Goal: Navigation & Orientation: Find specific page/section

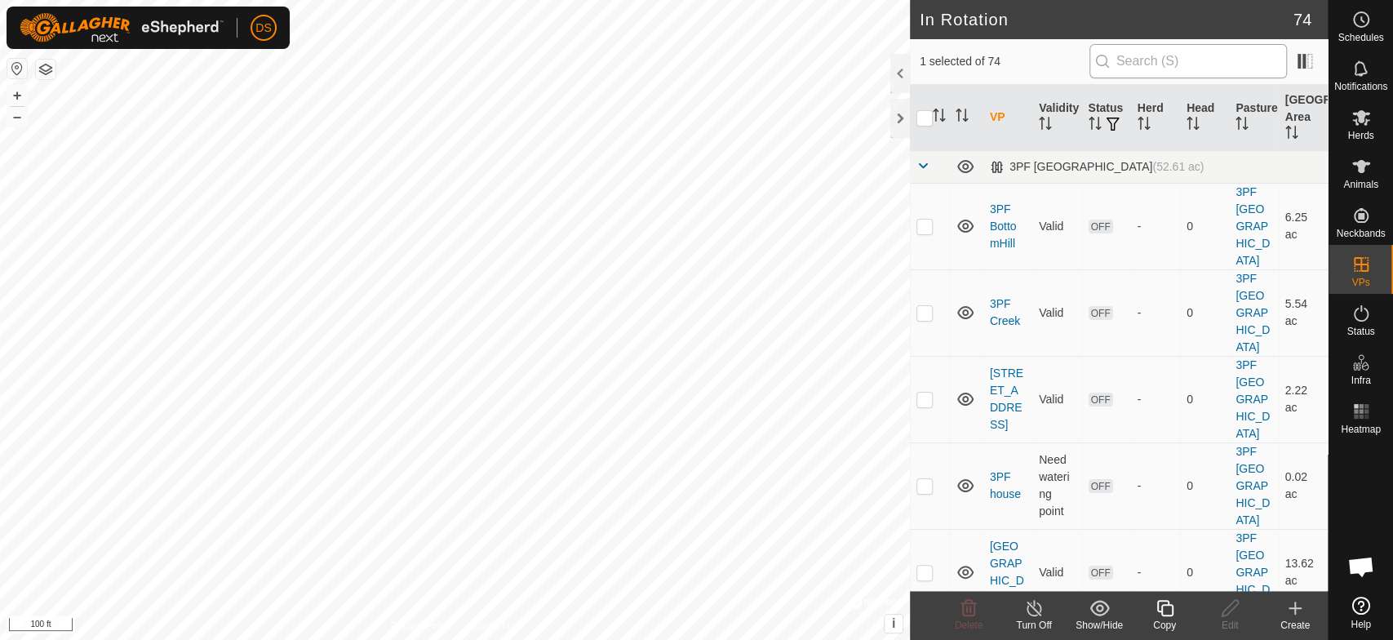
scroll to position [3124, 0]
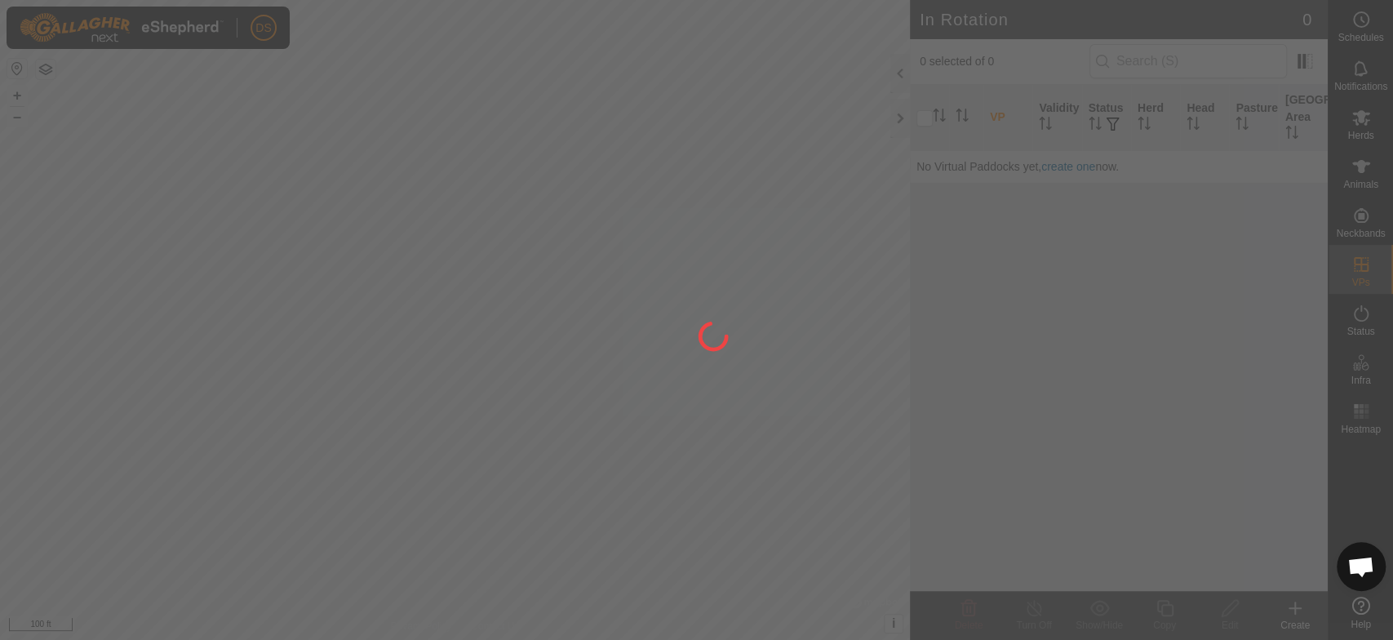
scroll to position [3124, 0]
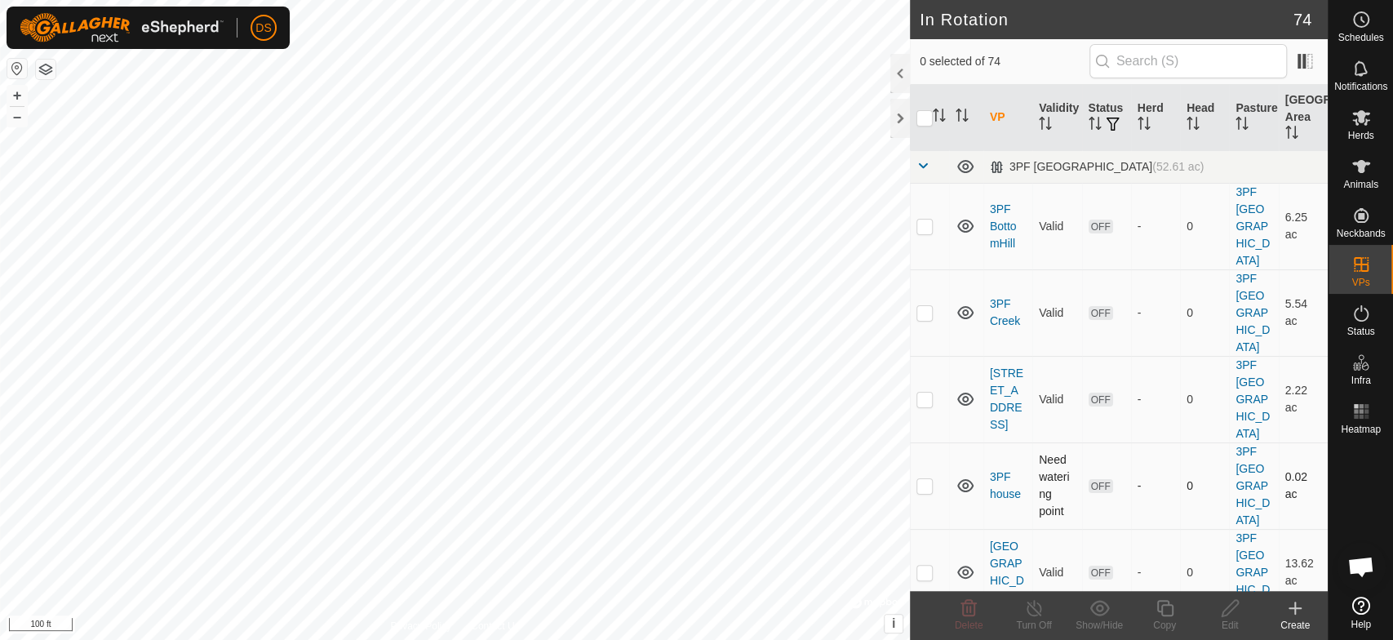
click at [1201, 426] on div "In Rotation 74 0 selected of 74 VP Validity Status Herd Head Pasture Grazing Ar…" at bounding box center [664, 320] width 1328 height 640
click at [949, 390] on div "In Rotation 74 0 selected of 74 VP Validity Status Herd Head Pasture Grazing Ar…" at bounding box center [664, 320] width 1328 height 640
click at [1188, 437] on div "In Rotation 74 0 selected of 74 VP Validity Status Herd Head Pasture Grazing Ar…" at bounding box center [664, 320] width 1328 height 640
click at [1050, 639] on html "DS Schedules Notifications Herds Animals Neckbands VPs Status Infra Heatmap Hel…" at bounding box center [696, 320] width 1393 height 640
click at [617, 639] on html "DS Schedules Notifications Herds Animals Neckbands VPs Status Infra Heatmap Hel…" at bounding box center [696, 320] width 1393 height 640
